Goal: Information Seeking & Learning: Check status

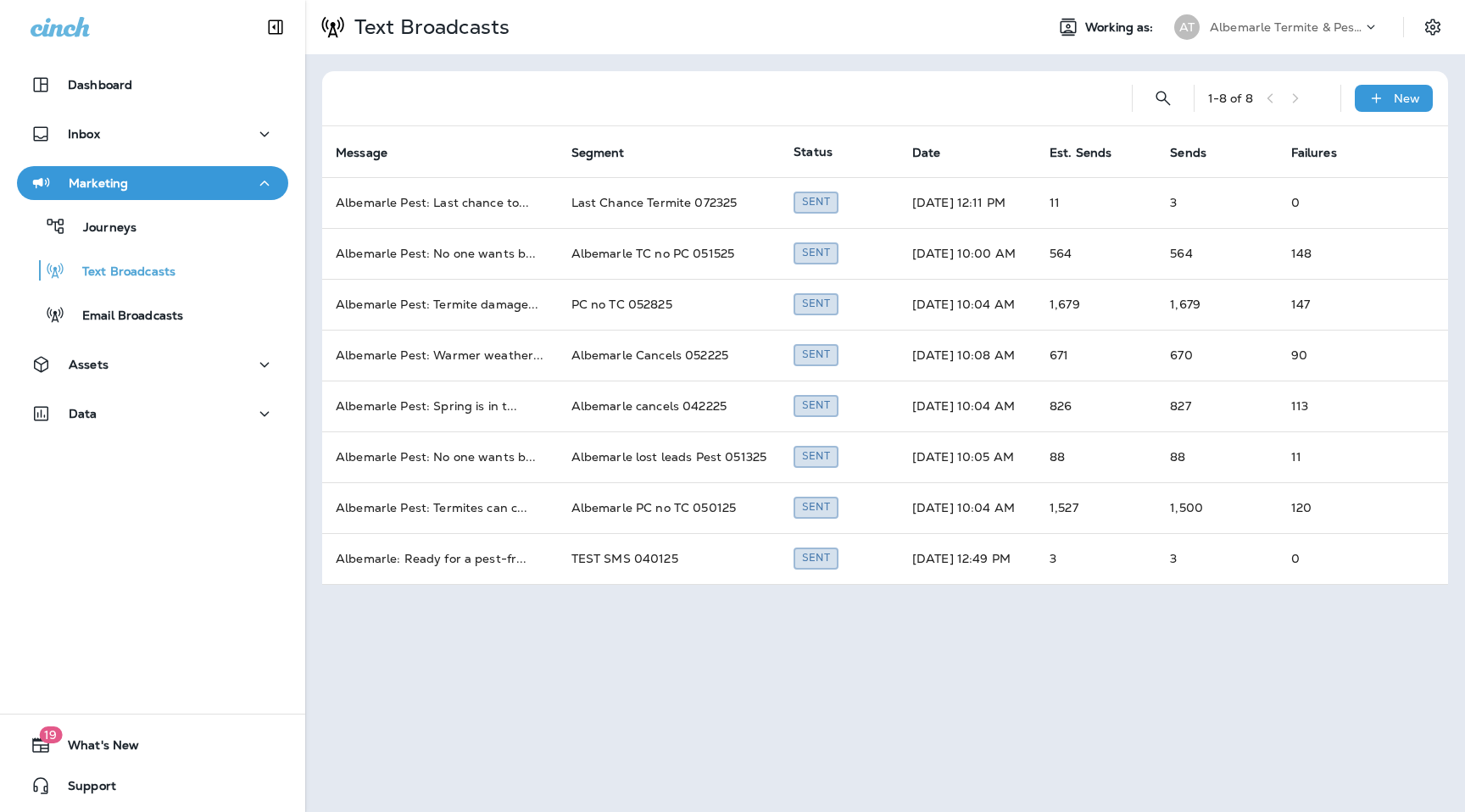
click at [1307, 34] on div "Albemarle Termite & Pest Control" at bounding box center [1285, 26] width 152 height 26
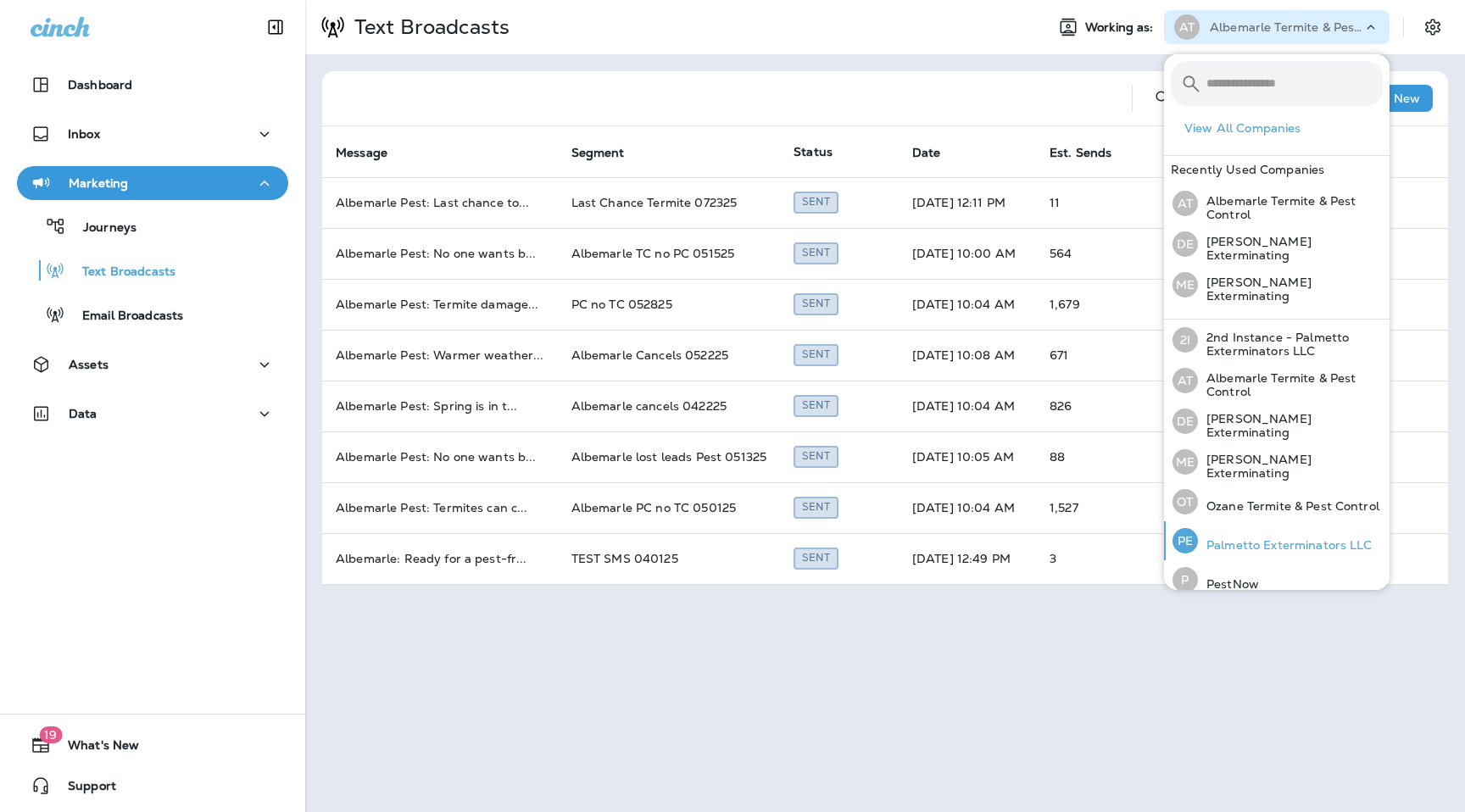
click at [1230, 544] on p "Palmetto Exterminators LLC" at bounding box center [1284, 544] width 175 height 13
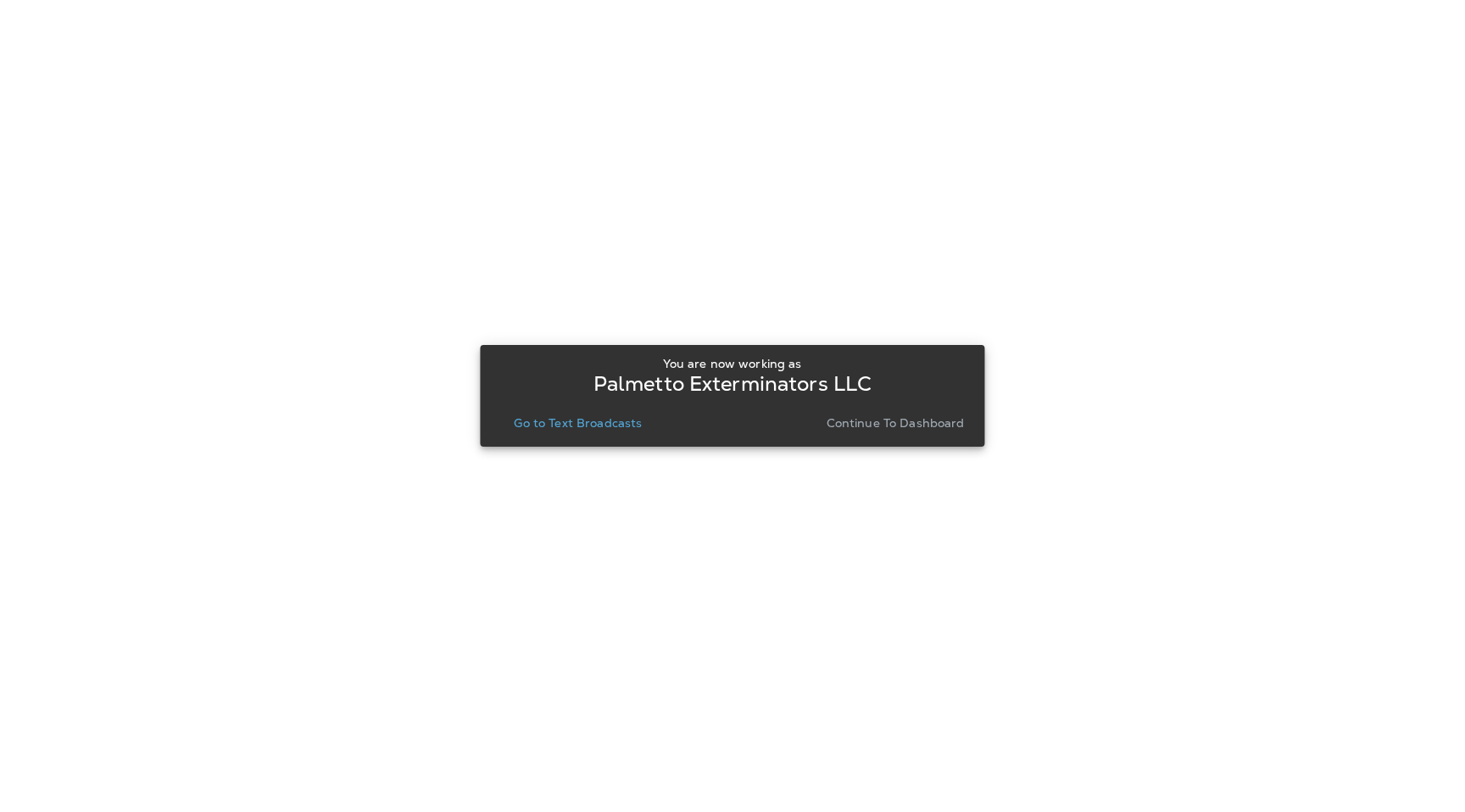
click at [890, 437] on div "You are now working as Palmetto Exterminators LLC Go to Text Broadcasts Continu…" at bounding box center [732, 395] width 478 height 92
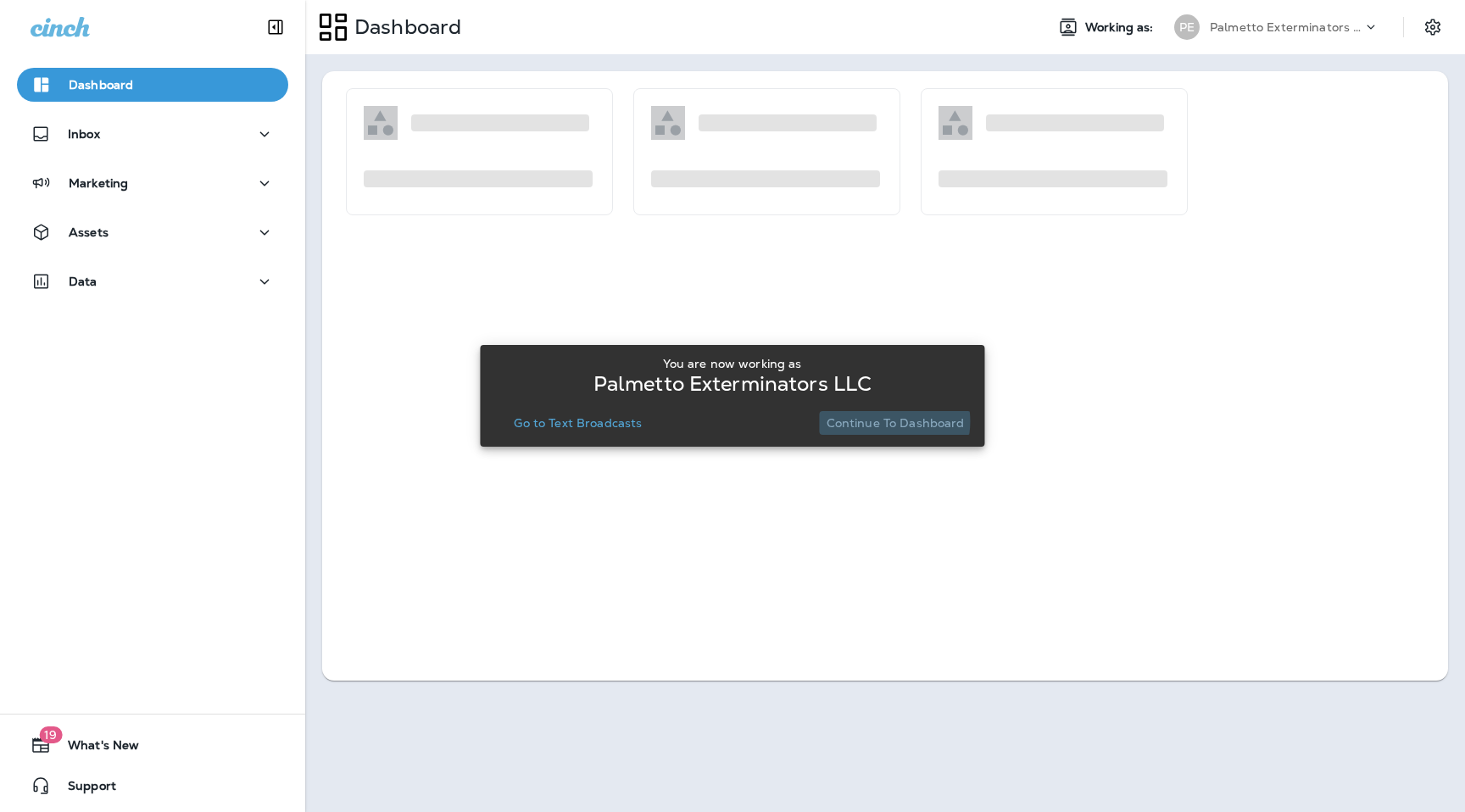
click at [885, 421] on p "Continue to Dashboard" at bounding box center [896, 423] width 138 height 13
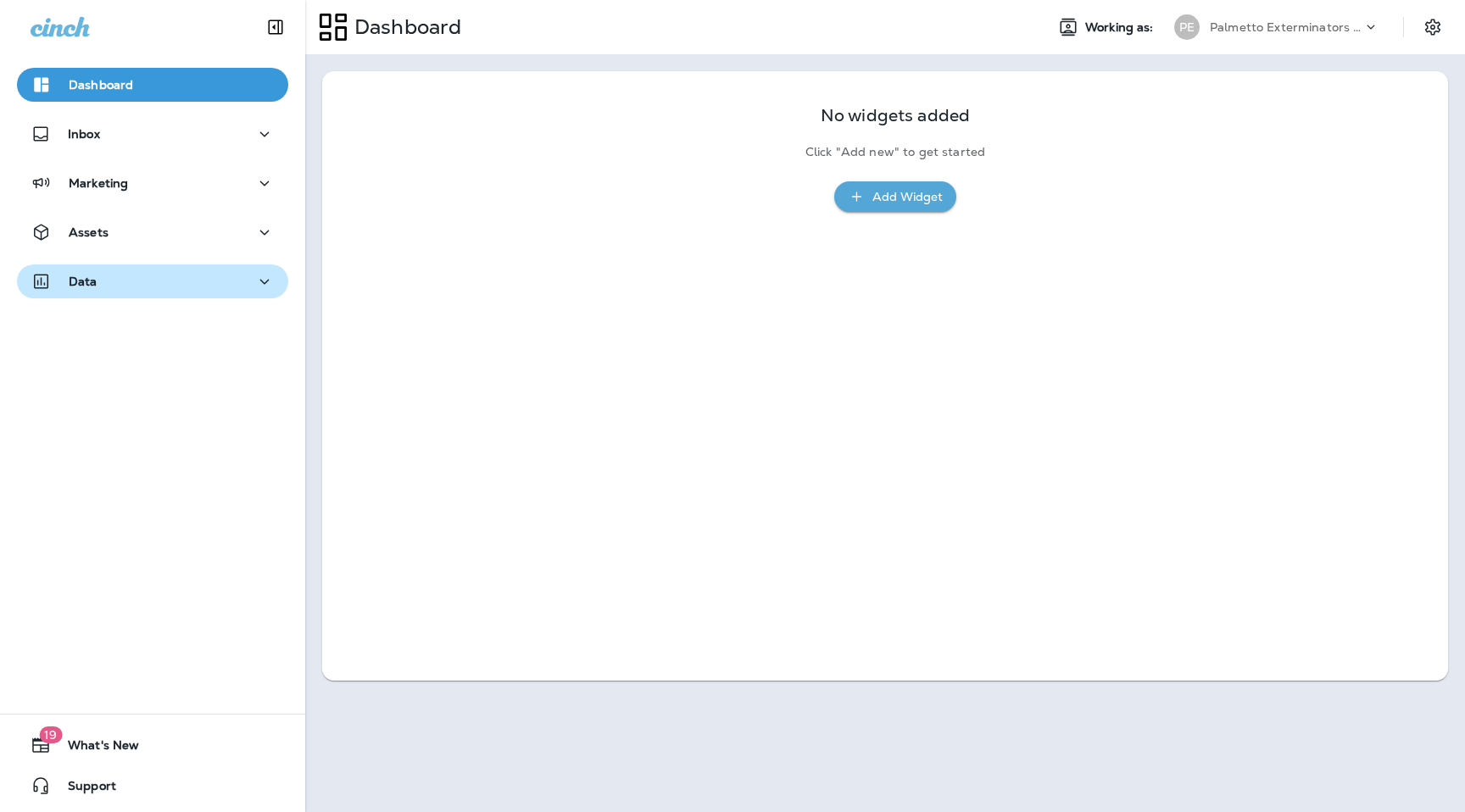
click at [78, 277] on p "Data" at bounding box center [83, 281] width 28 height 13
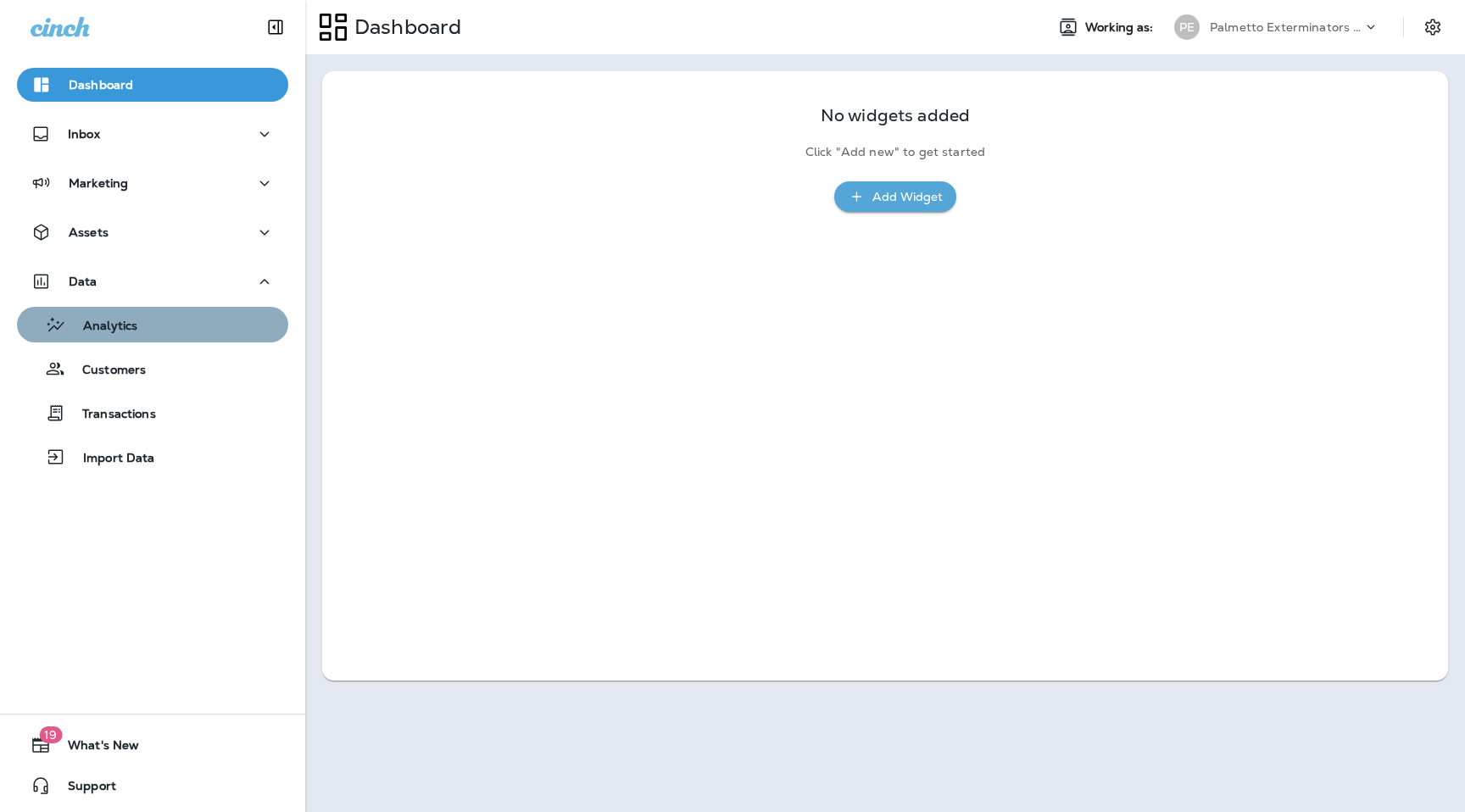
click at [112, 328] on p "Analytics" at bounding box center [101, 326] width 71 height 16
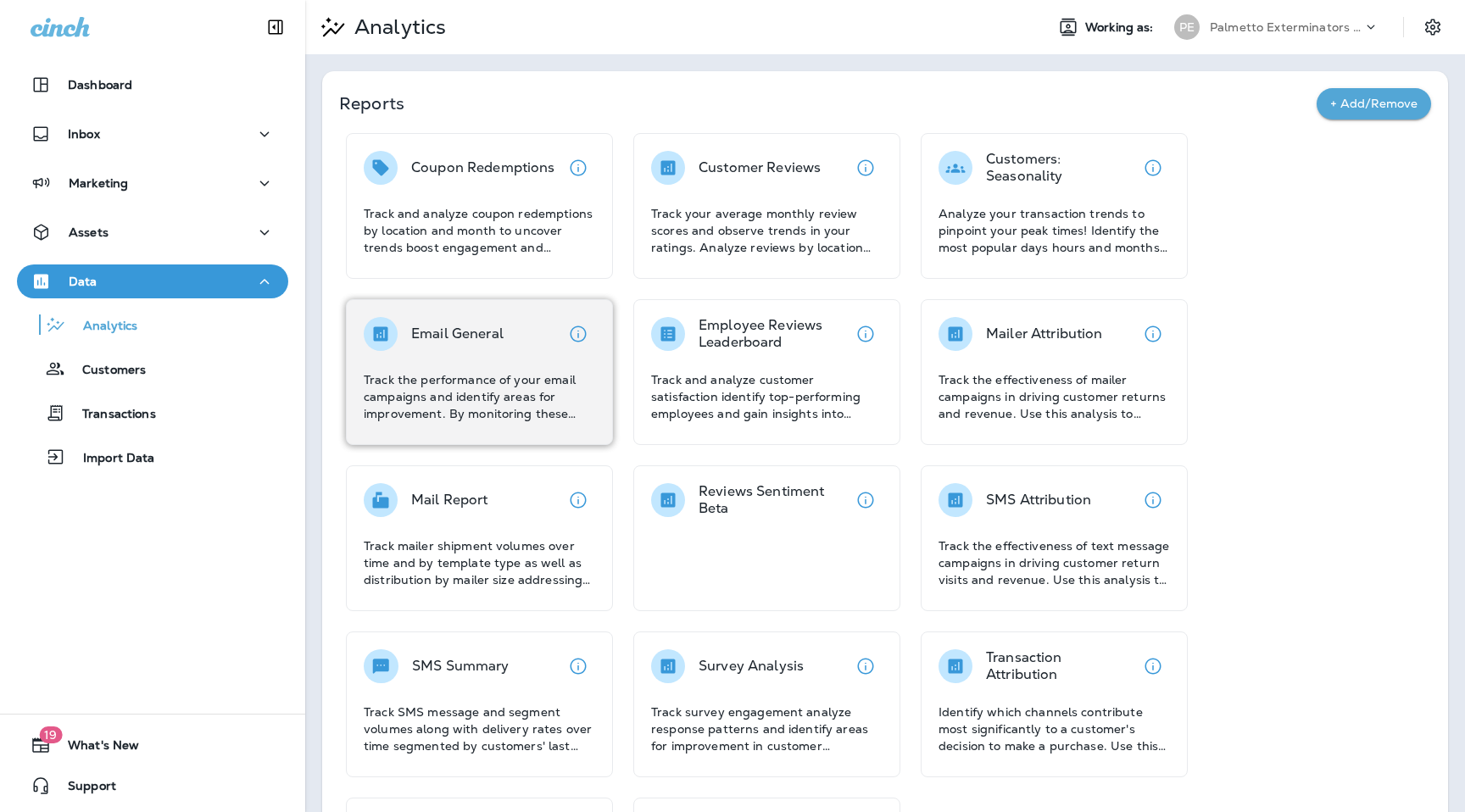
click at [509, 354] on div "Email General Track the performance of your email campaigns and identify areas …" at bounding box center [480, 369] width 232 height 105
